Goal: Information Seeking & Learning: Learn about a topic

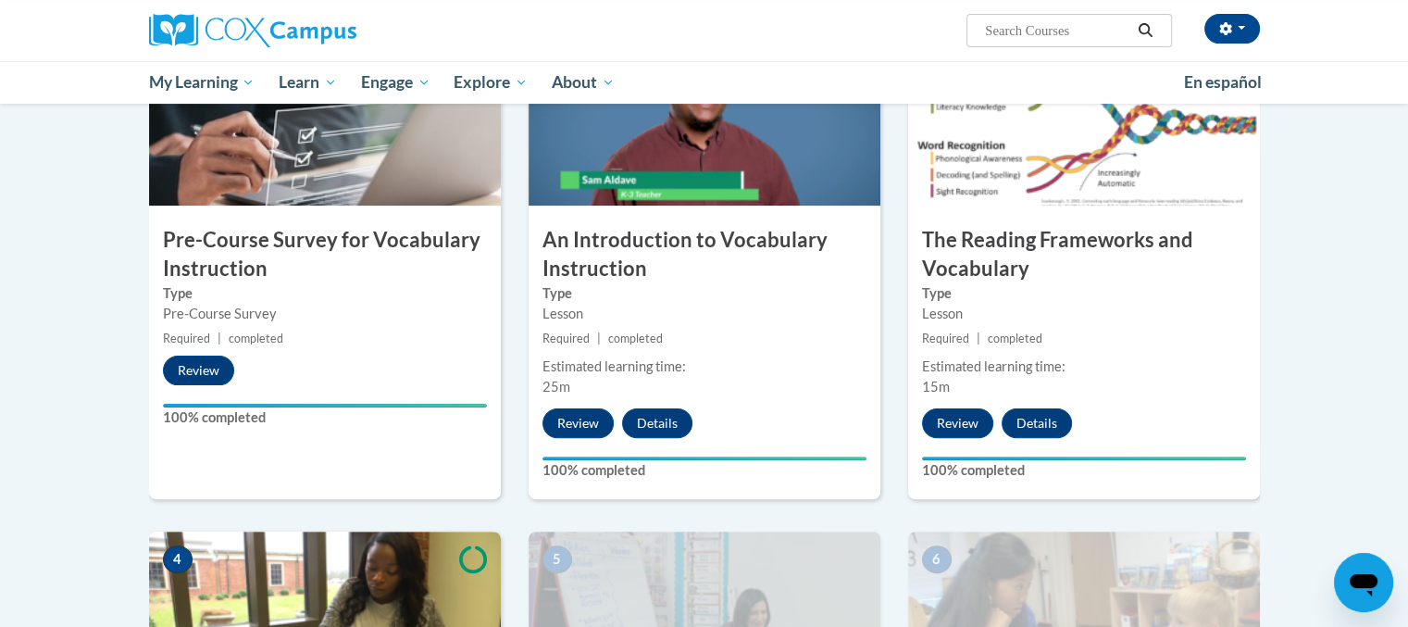
scroll to position [93, 0]
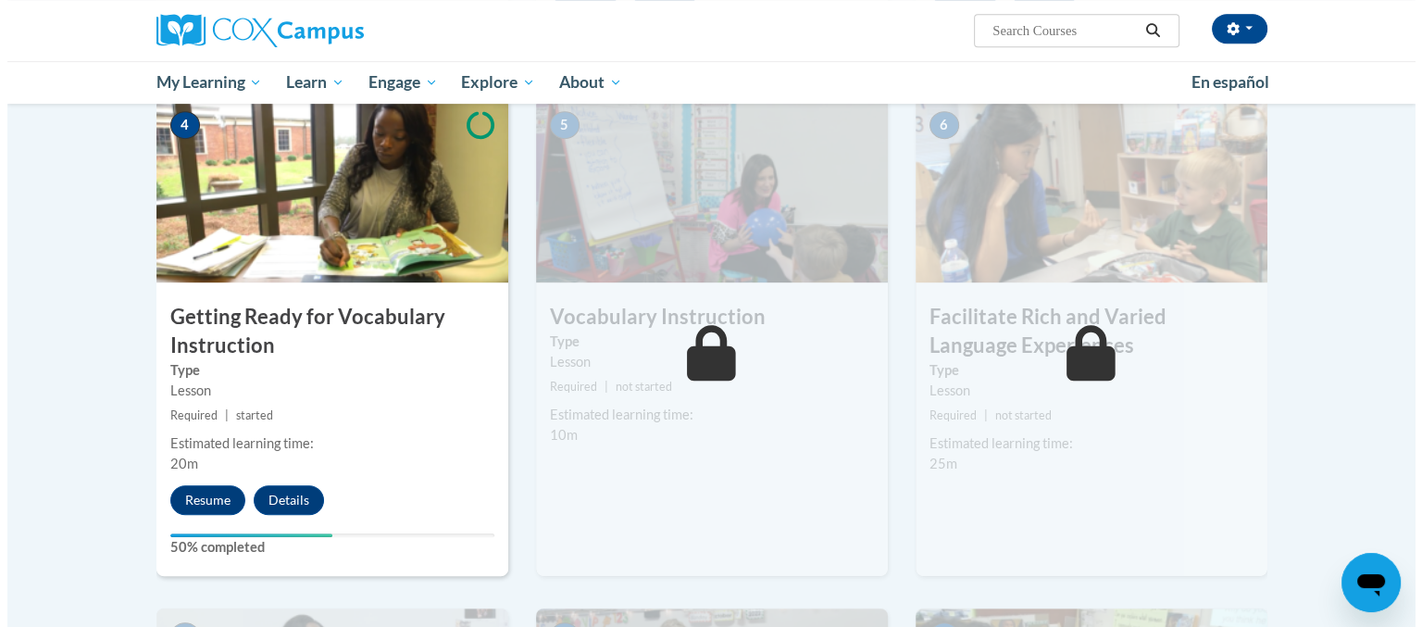
scroll to position [926, 0]
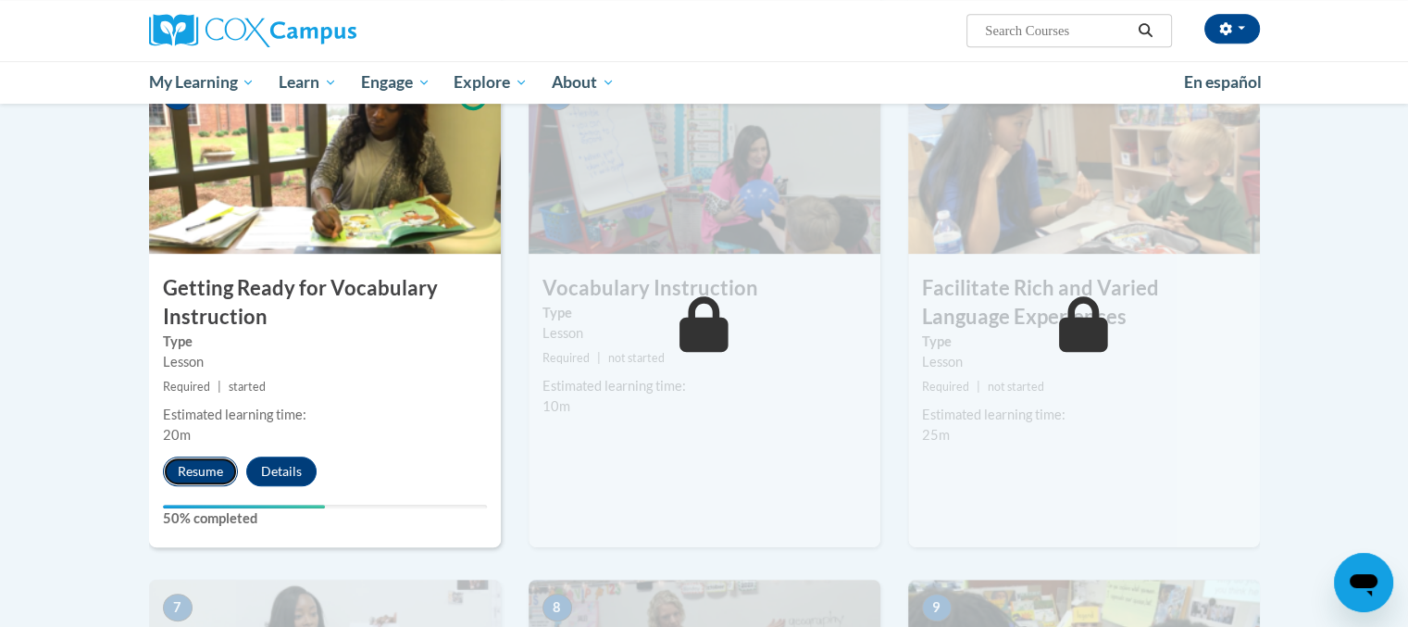
click at [228, 477] on button "Resume" at bounding box center [200, 471] width 75 height 30
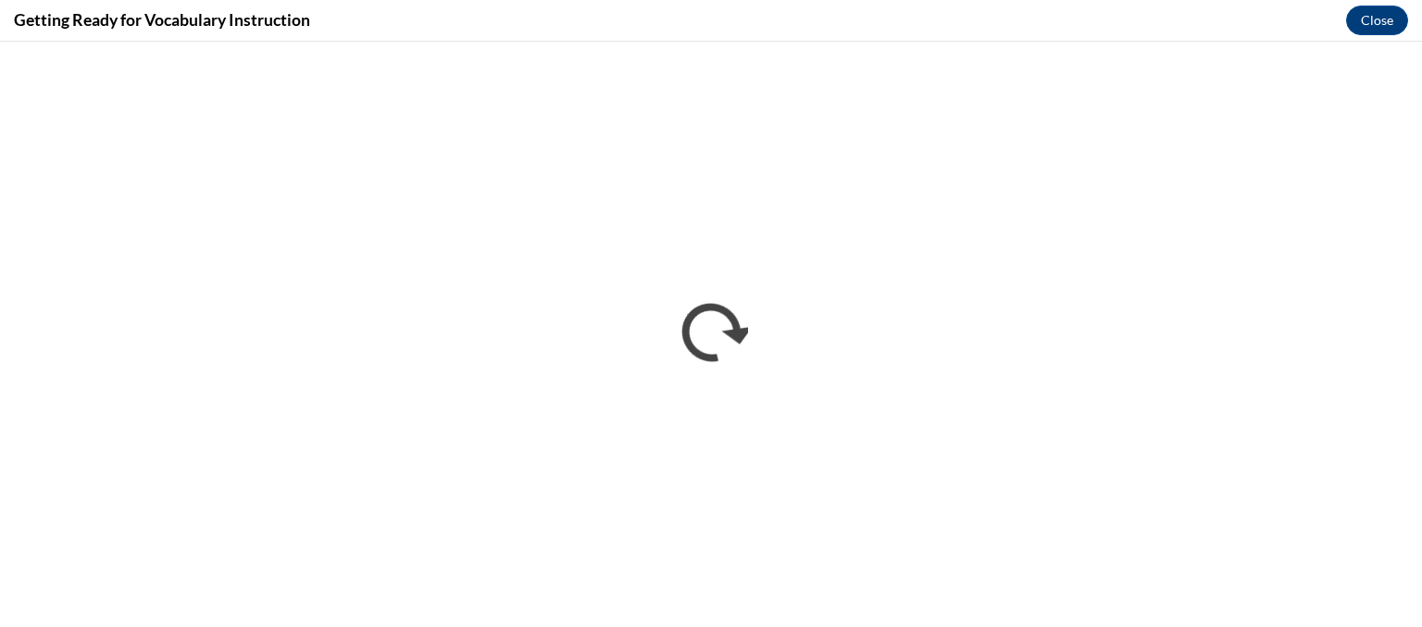
scroll to position [0, 0]
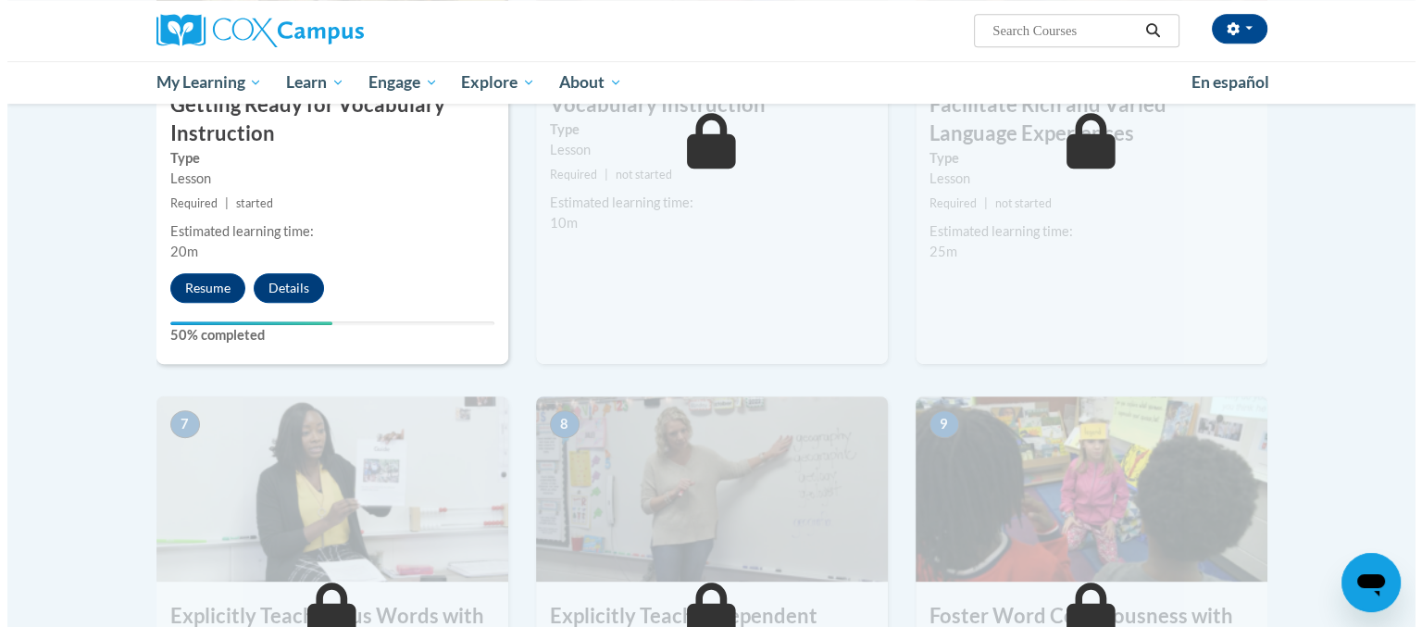
scroll to position [1111, 0]
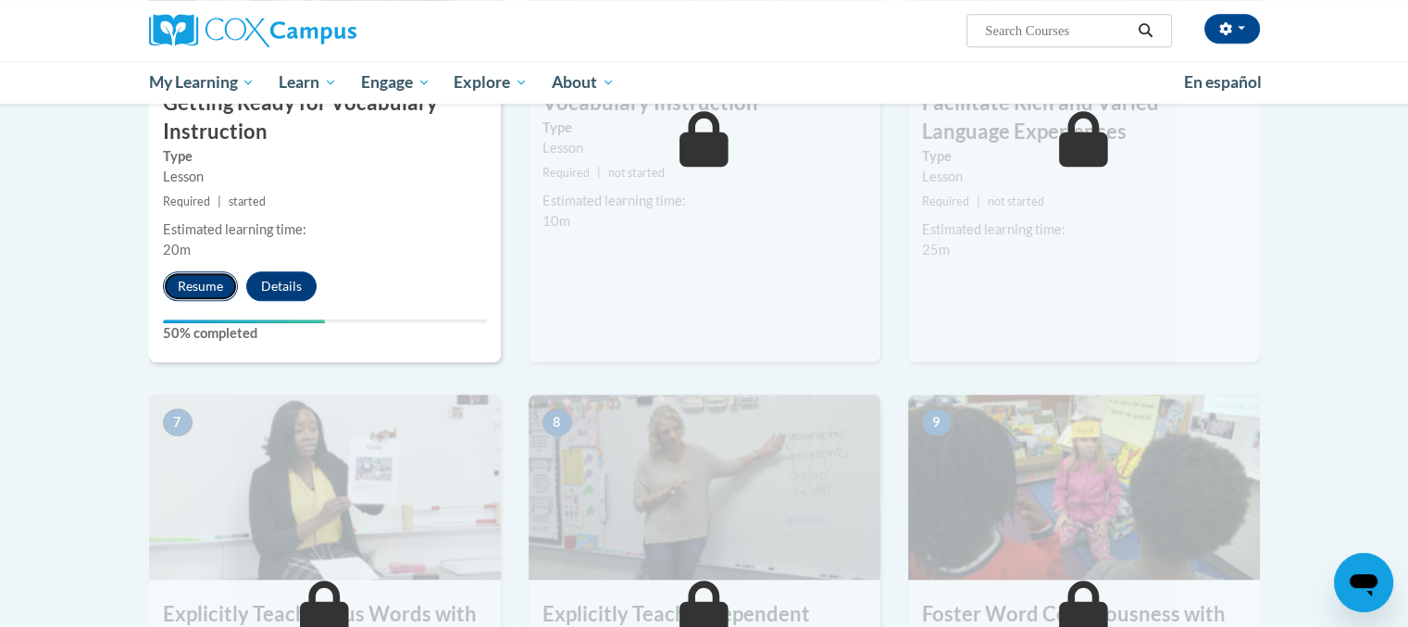
click at [217, 286] on button "Resume" at bounding box center [200, 286] width 75 height 30
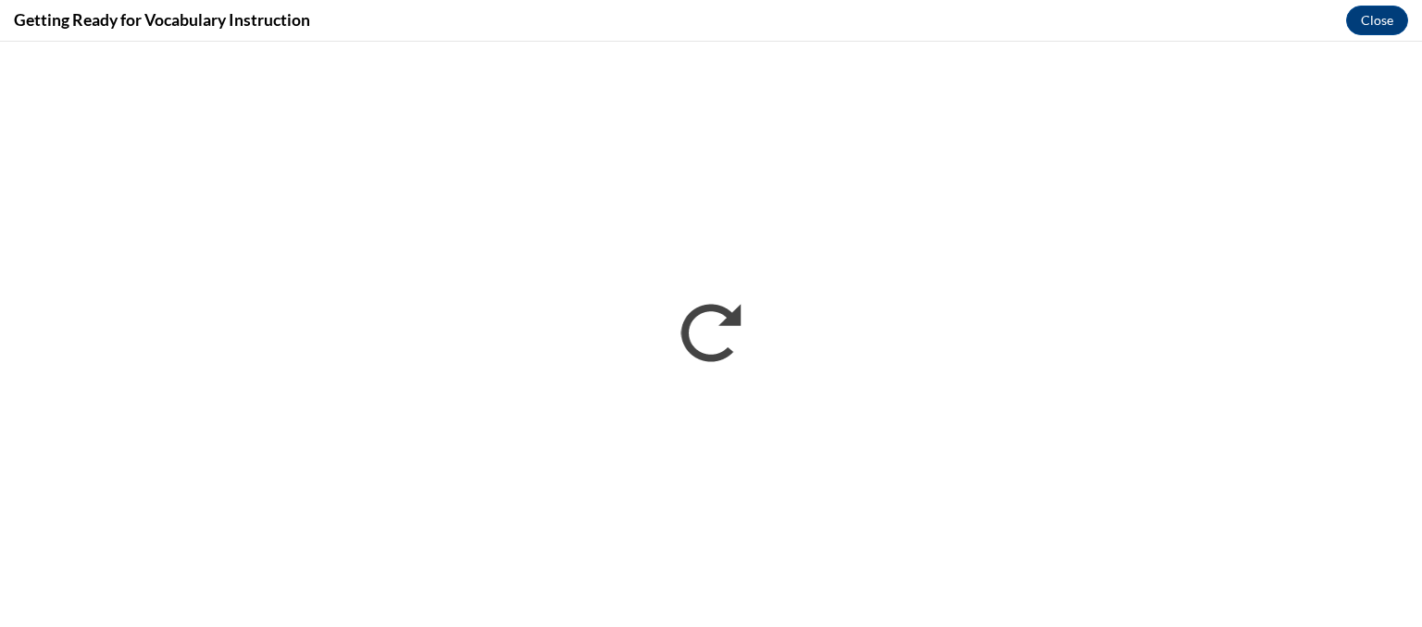
scroll to position [0, 0]
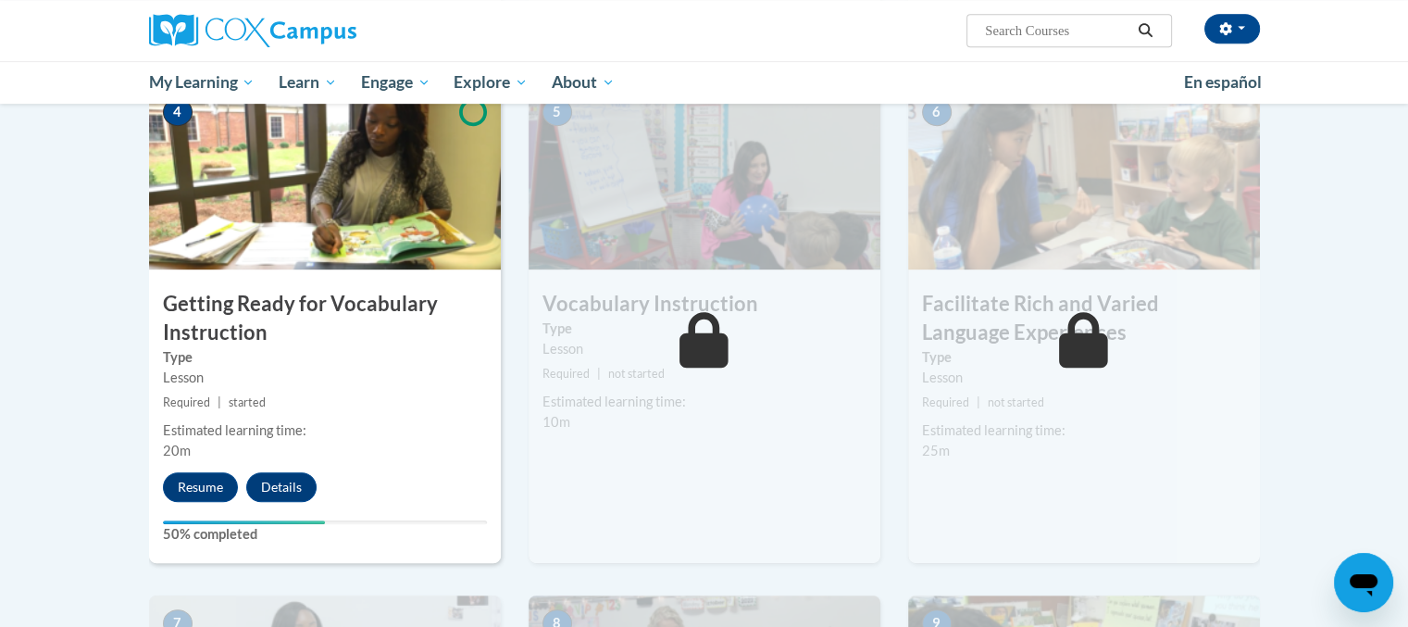
scroll to position [926, 0]
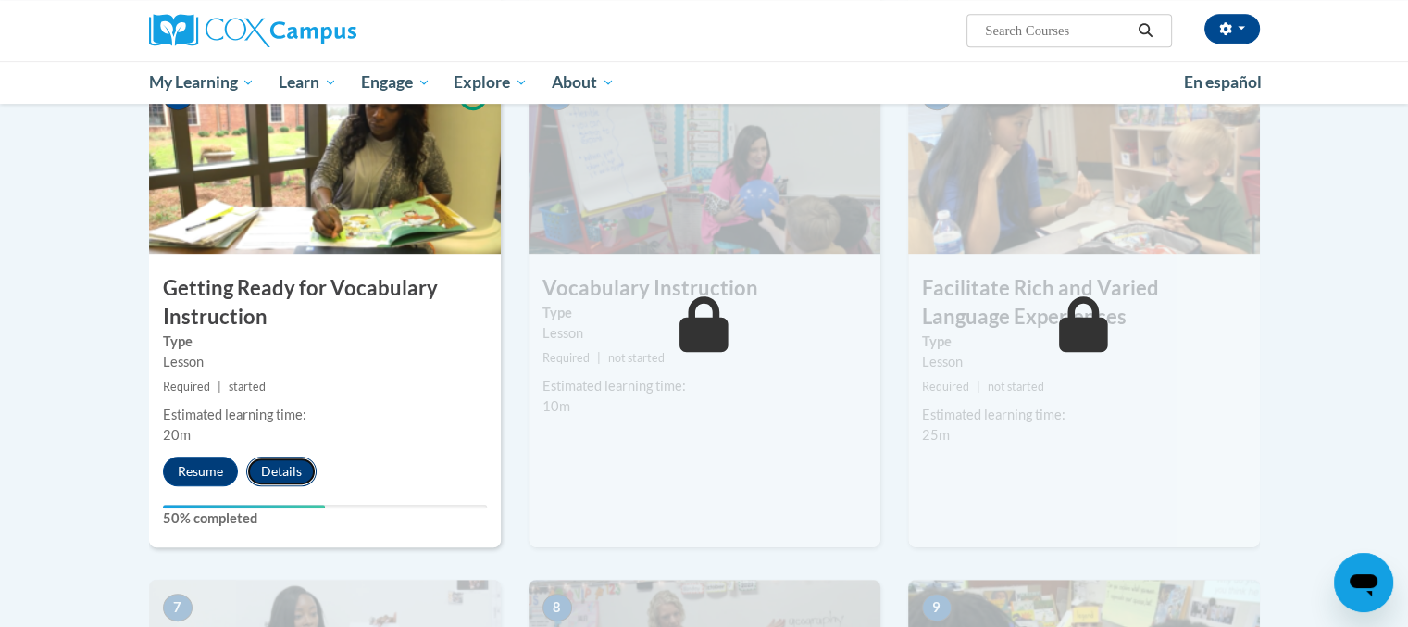
click at [280, 460] on button "Details" at bounding box center [281, 471] width 70 height 30
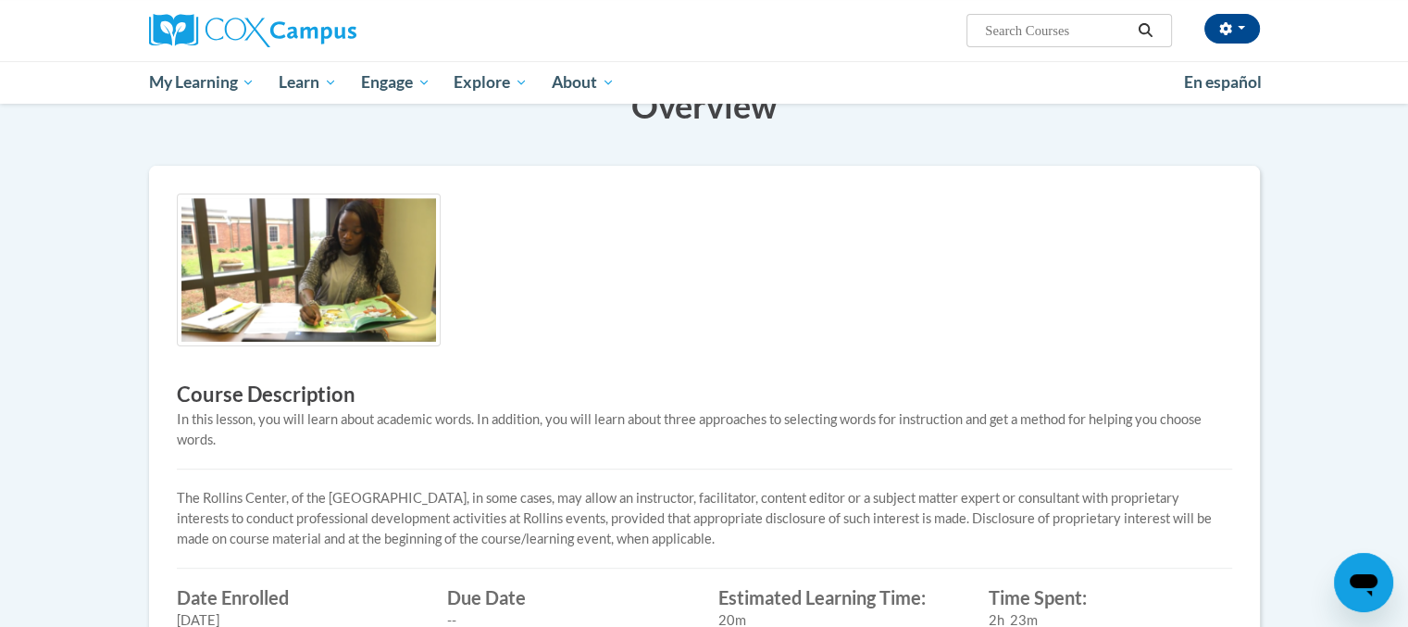
scroll to position [185, 0]
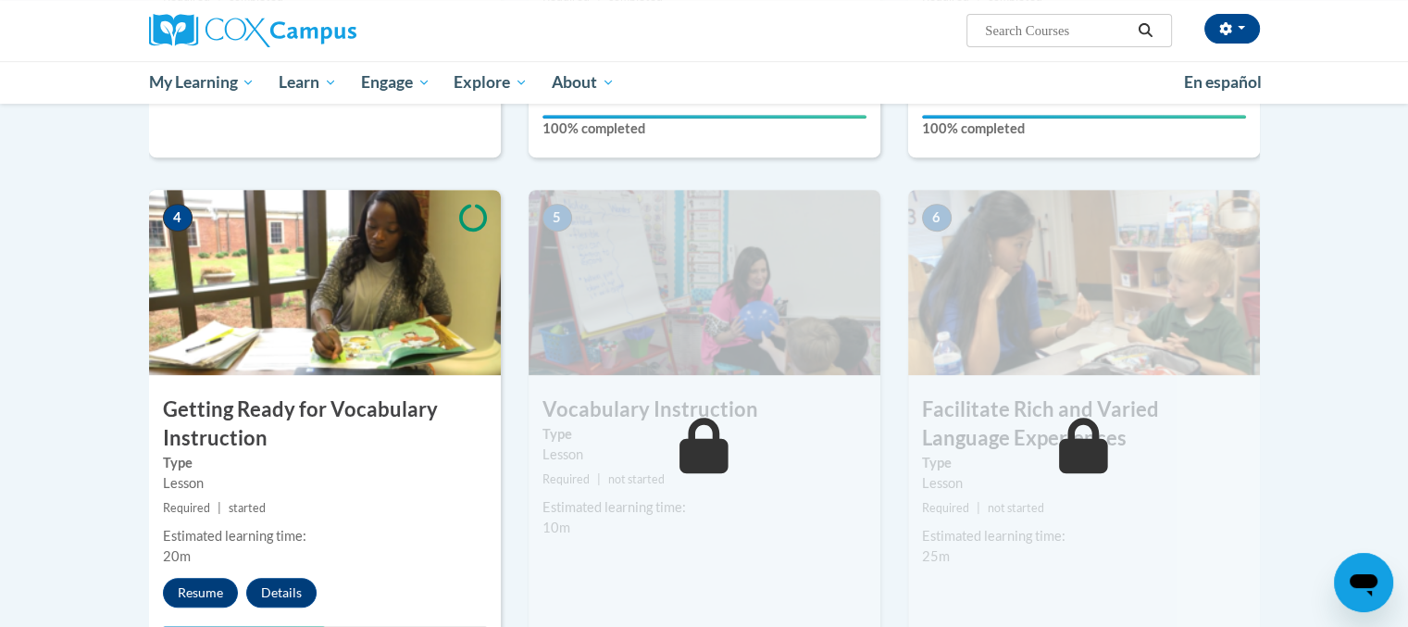
scroll to position [989, 0]
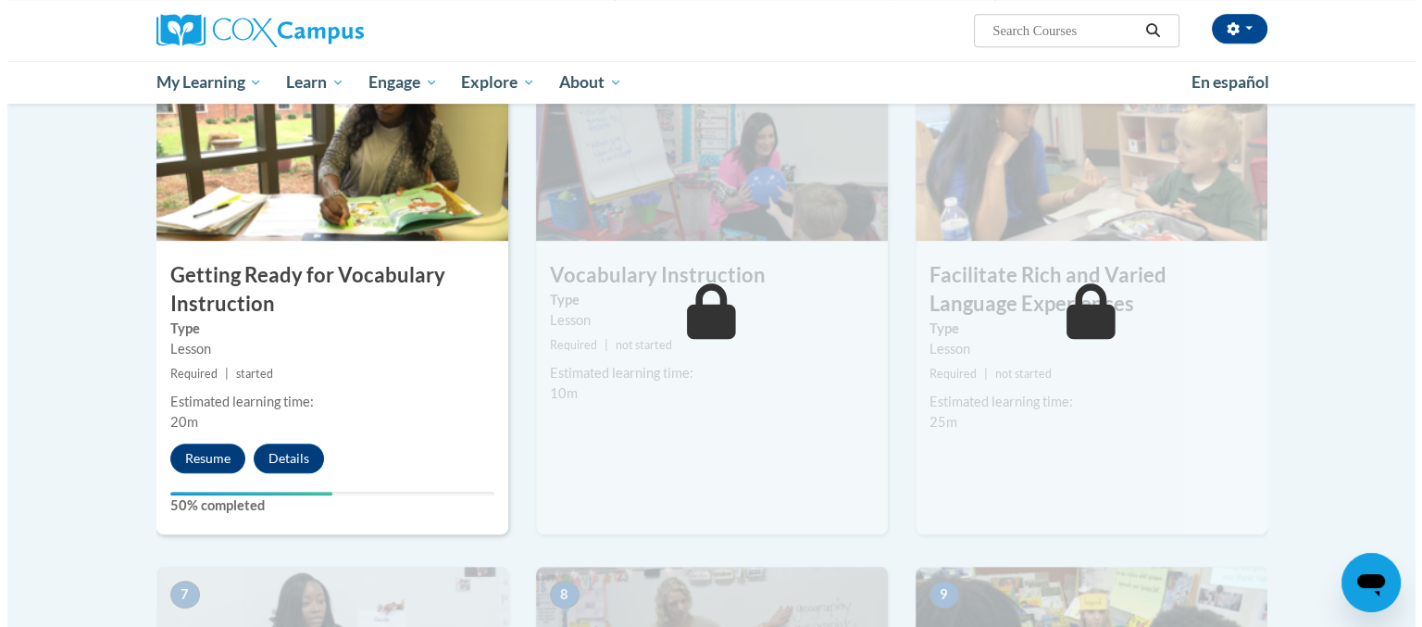
scroll to position [1018, 0]
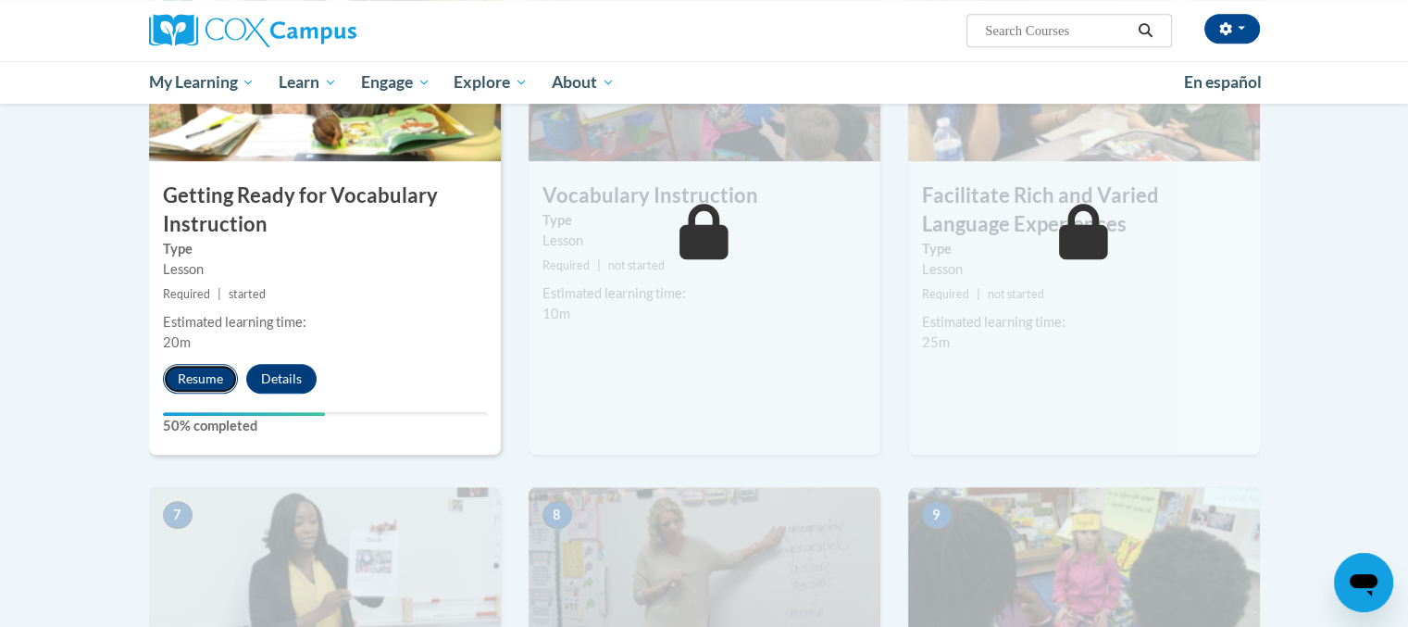
click at [222, 386] on button "Resume" at bounding box center [200, 379] width 75 height 30
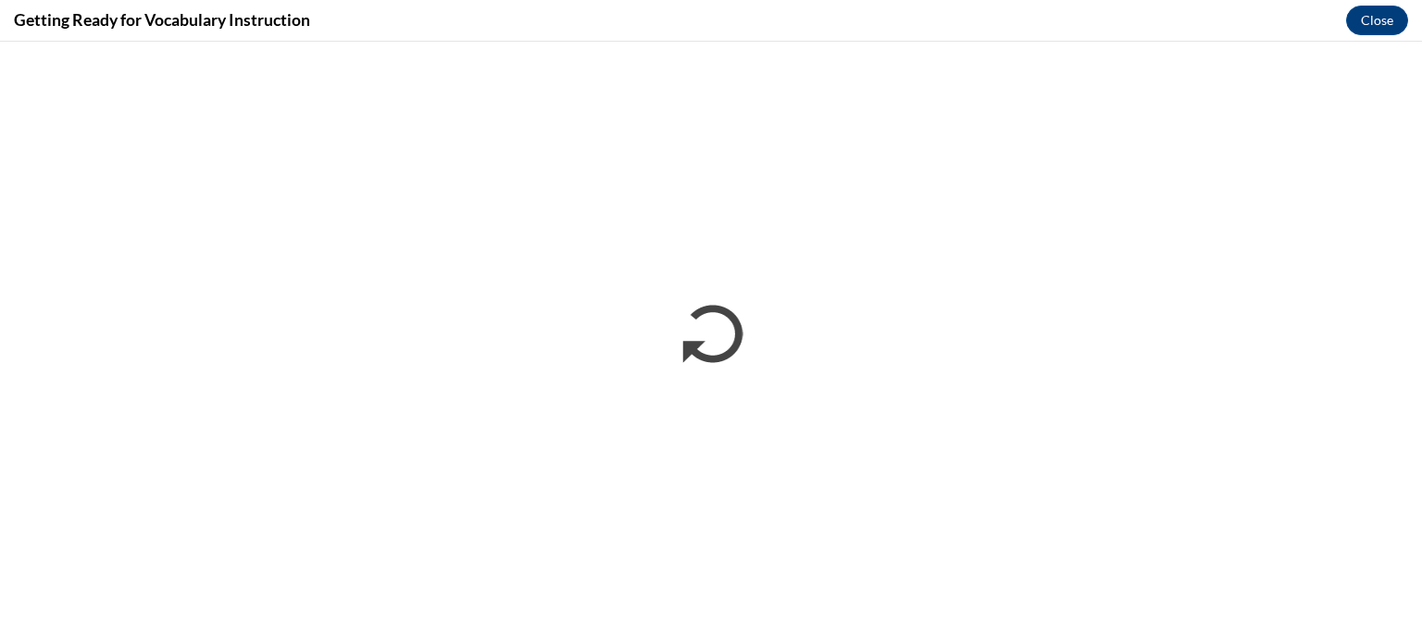
scroll to position [0, 0]
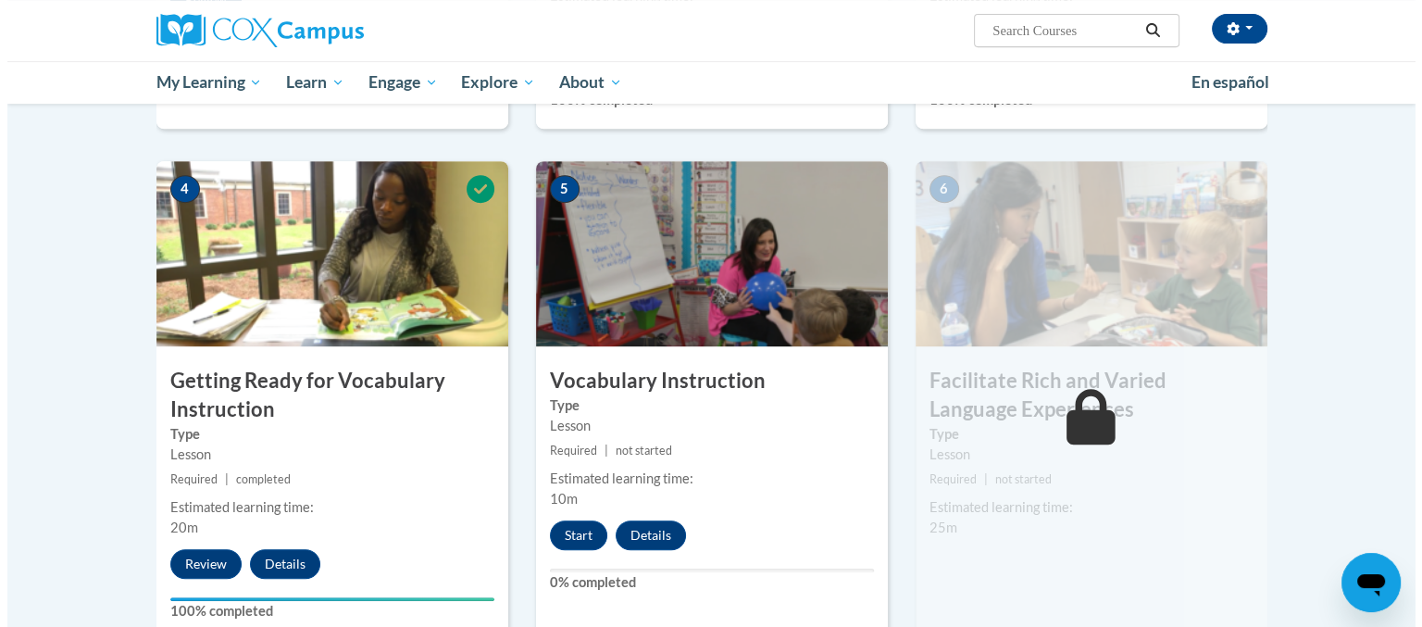
scroll to position [926, 0]
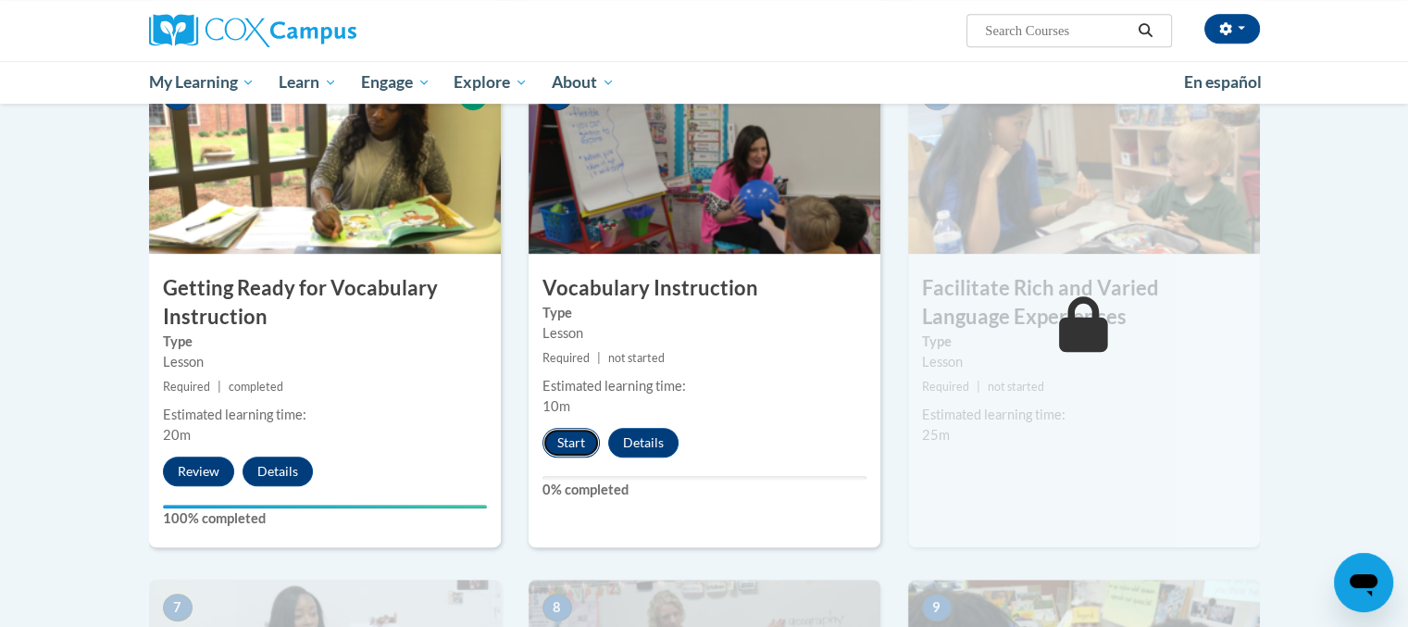
click at [575, 446] on button "Start" at bounding box center [570, 443] width 57 height 30
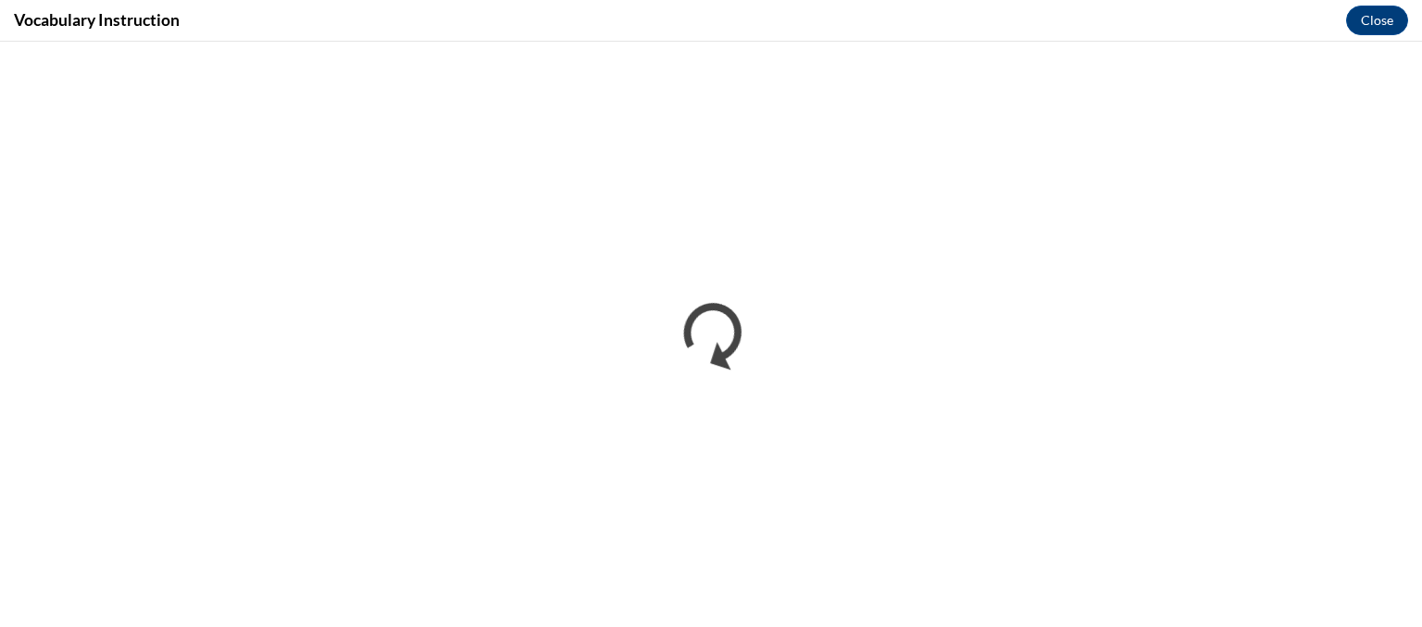
scroll to position [0, 0]
